Goal: Check status: Check status

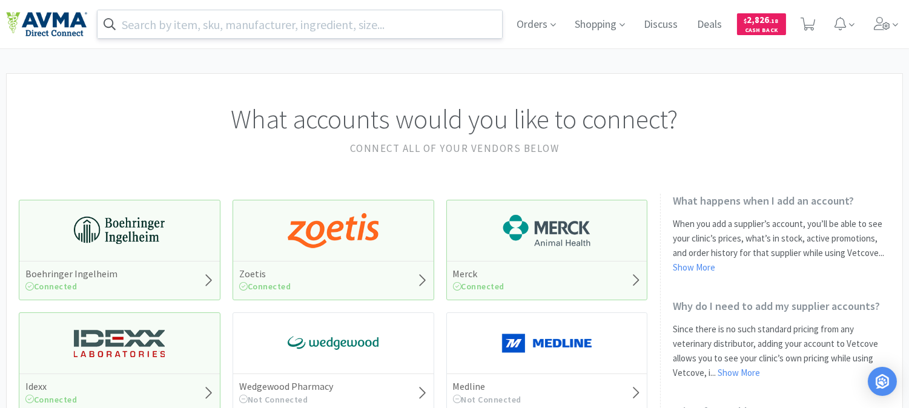
click at [298, 22] on input "text" at bounding box center [300, 24] width 405 height 28
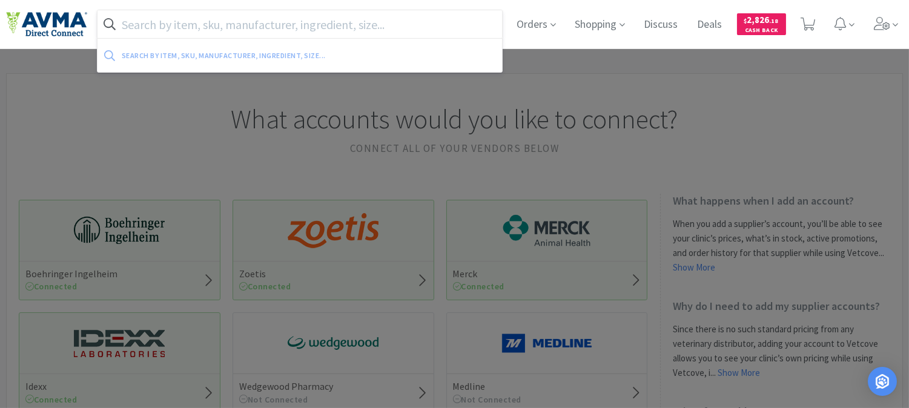
paste input "058721"
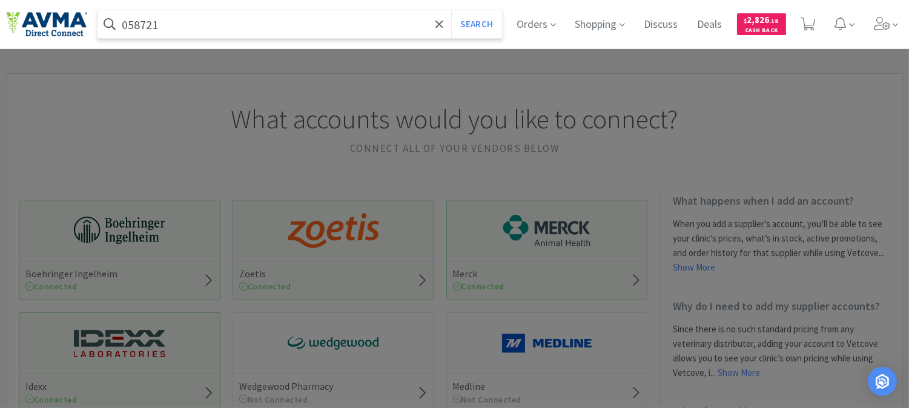
type input "058721"
click at [451, 10] on button "Search" at bounding box center [476, 24] width 50 height 28
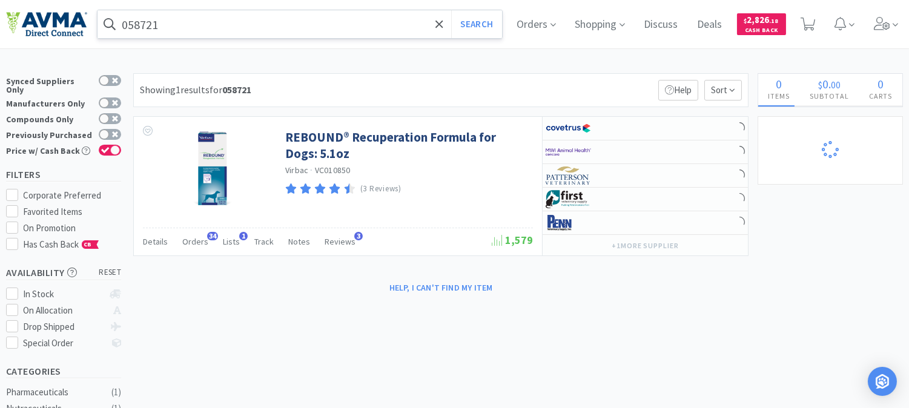
select select "1"
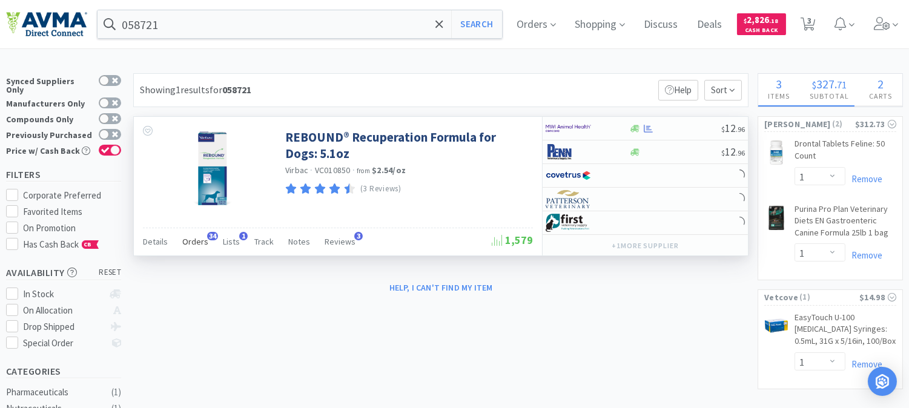
click at [197, 241] on span "Orders" at bounding box center [195, 241] width 26 height 11
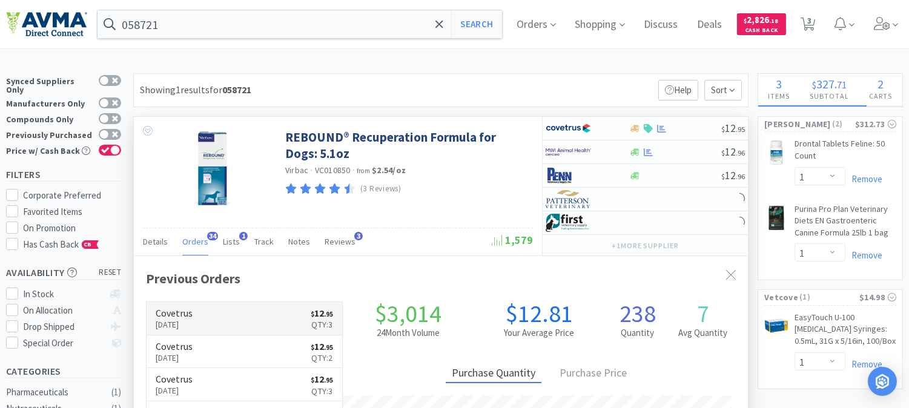
scroll to position [324, 614]
click at [184, 323] on p "[DATE]" at bounding box center [174, 324] width 37 height 13
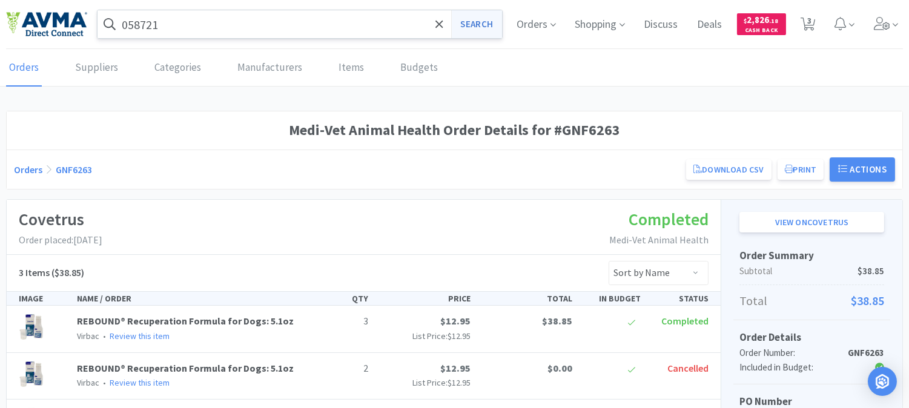
click at [492, 17] on button "Search" at bounding box center [476, 24] width 50 height 28
select select "1"
